Goal: Task Accomplishment & Management: Manage account settings

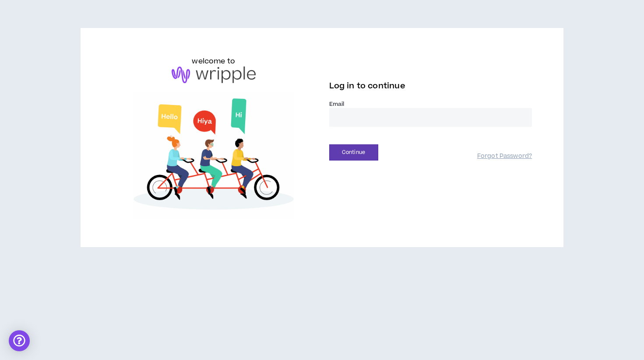
click at [349, 120] on input "email" at bounding box center [430, 117] width 203 height 19
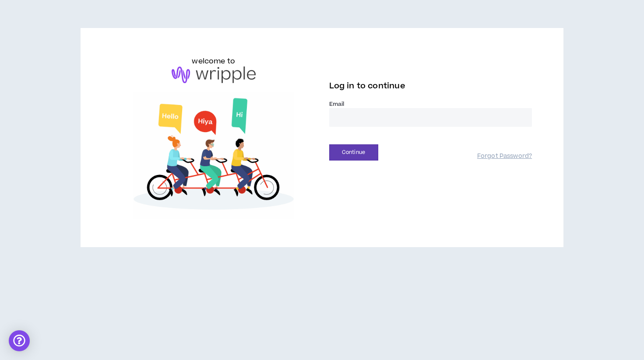
type input "**********"
click at [360, 150] on button "Continue" at bounding box center [353, 153] width 49 height 16
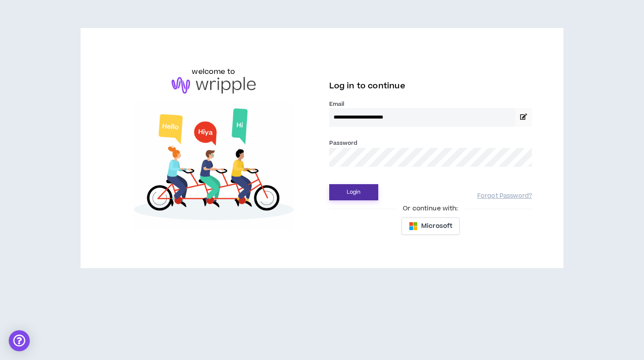
click at [346, 185] on button "Login" at bounding box center [353, 192] width 49 height 16
click at [354, 194] on button "Login" at bounding box center [353, 192] width 49 height 16
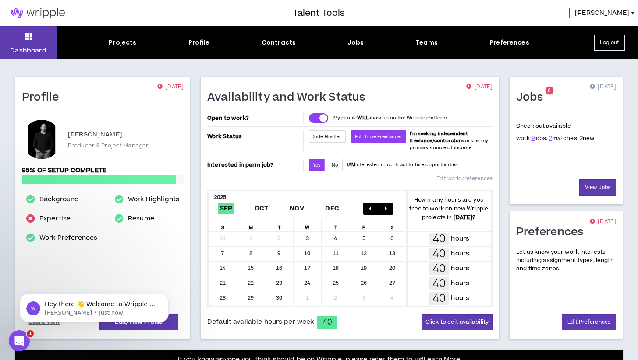
click at [579, 139] on link "2" at bounding box center [580, 138] width 3 height 8
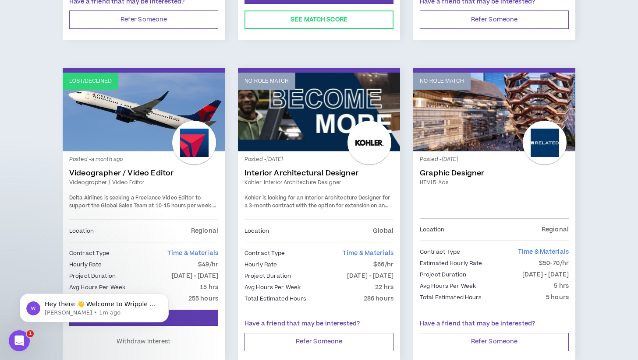
scroll to position [783, 0]
